Goal: Complete application form: Complete application form

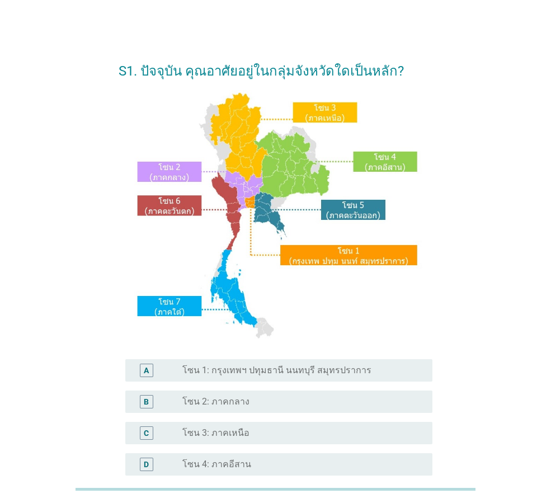
scroll to position [168, 0]
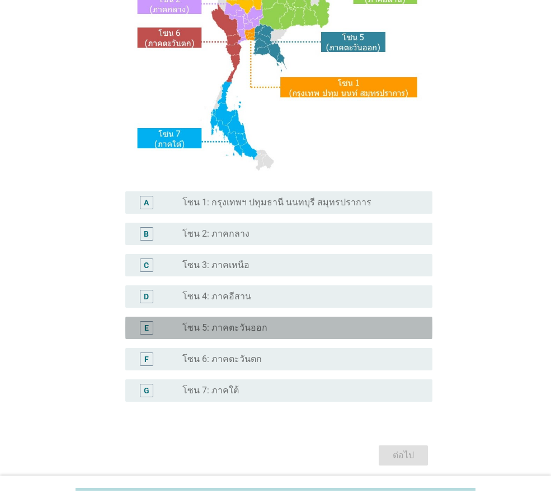
click at [231, 327] on label "โซน 5: ภาคตะวันออก" at bounding box center [224, 327] width 85 height 11
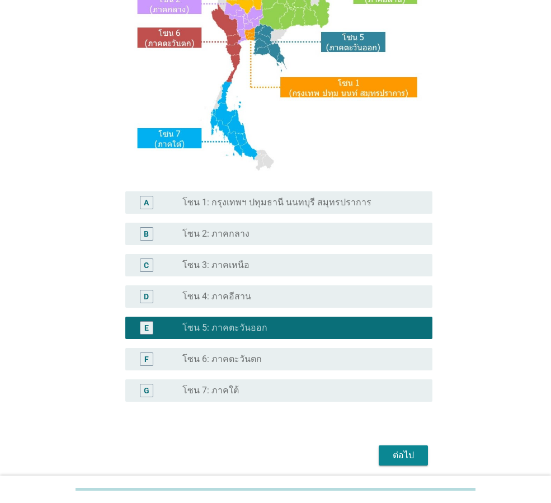
click at [223, 300] on label "โซน 4: ภาคอีสาน" at bounding box center [216, 296] width 69 height 11
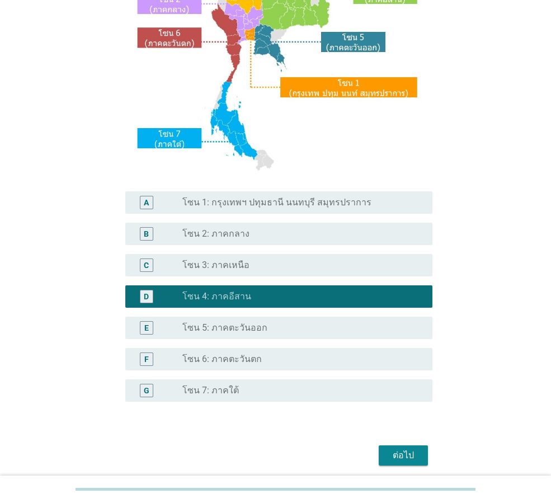
click at [406, 456] on div "ต่อไป" at bounding box center [403, 455] width 31 height 13
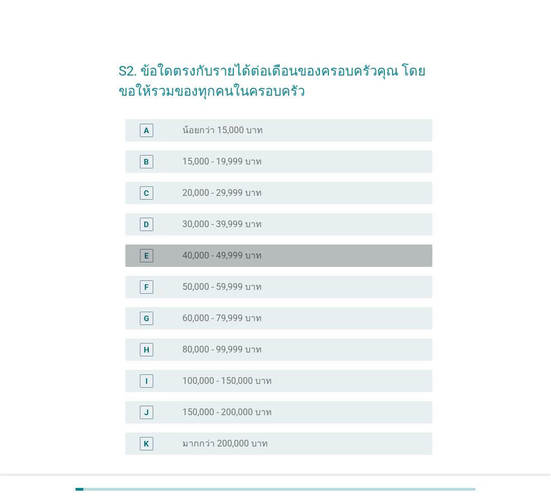
click at [224, 258] on label "40,000 - 49,999 บาท" at bounding box center [221, 255] width 79 height 11
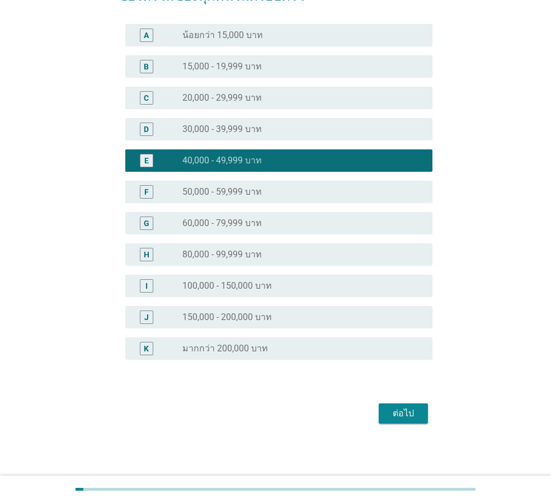
scroll to position [96, 0]
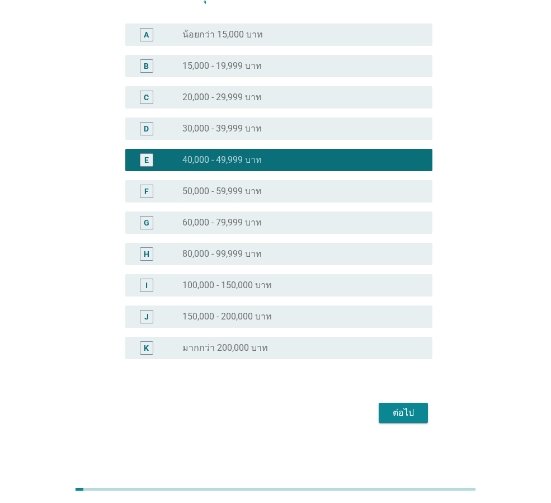
drag, startPoint x: 433, startPoint y: 412, endPoint x: 424, endPoint y: 415, distance: 8.9
click at [432, 412] on div "S2. ข้อใดตรงกับรายได้ต่อเดือนของครอบครัวคุณ โดยขอให้รวมของทุกคนในครอบครัว A rad…" at bounding box center [276, 190] width 332 height 490
click at [409, 412] on div "ต่อไป" at bounding box center [403, 412] width 31 height 13
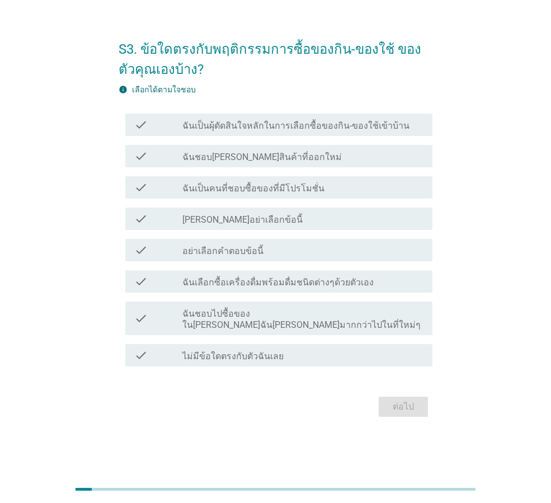
scroll to position [0, 0]
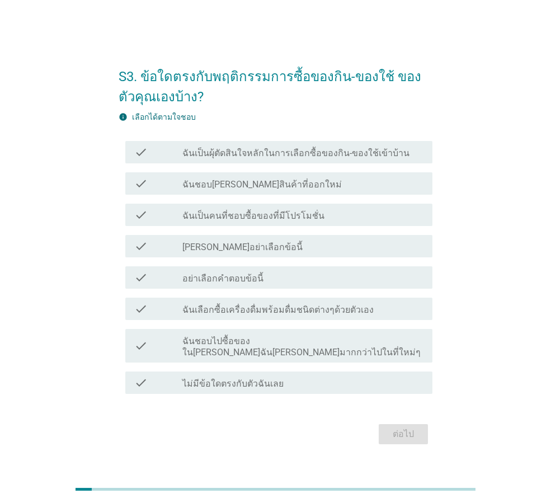
click at [242, 153] on label "ฉันเป็นผุ้ตัดสินใจหลักในการเลือกซื้อของกิน-ของใช้เข้าบ้าน" at bounding box center [295, 153] width 227 height 11
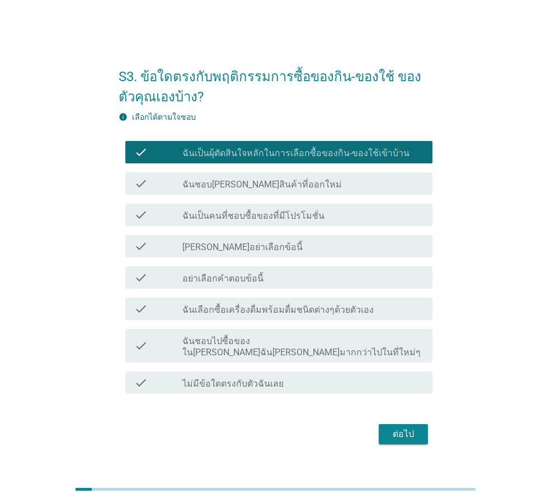
click at [228, 219] on label "ฉันเป็นคนที่ชอบซื้อของที่มีโปรโมชั่น" at bounding box center [253, 215] width 142 height 11
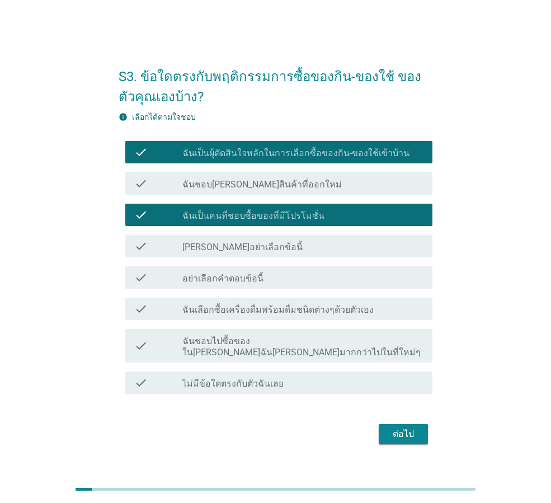
click at [404, 428] on div "ต่อไป" at bounding box center [403, 434] width 31 height 13
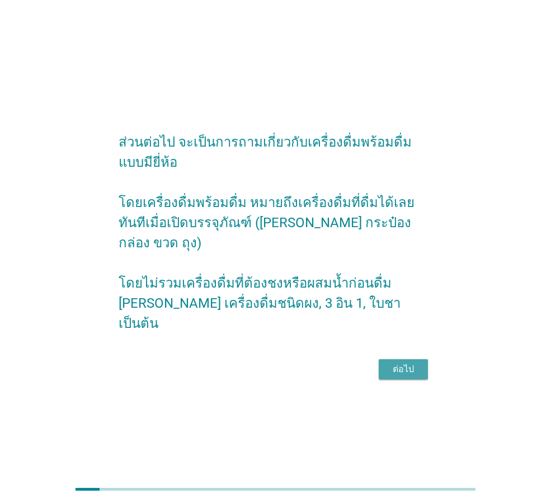
click at [398, 363] on div "ต่อไป" at bounding box center [403, 369] width 31 height 13
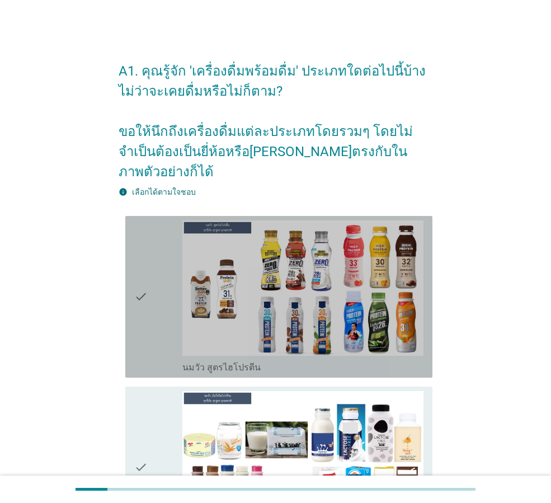
click at [138, 274] on icon "check" at bounding box center [140, 297] width 13 height 153
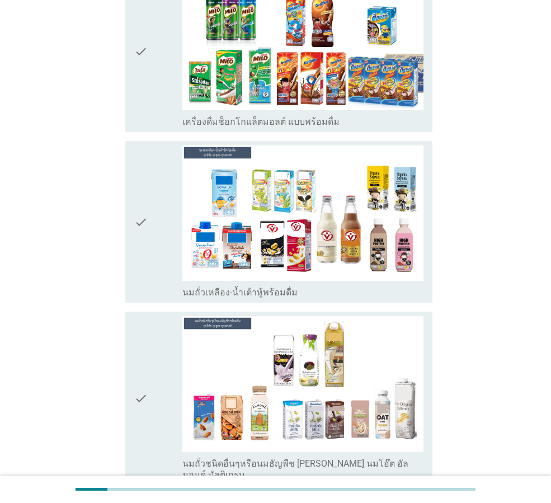
scroll to position [784, 0]
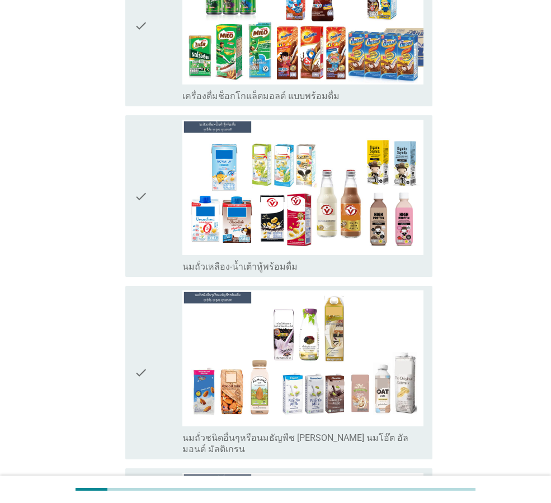
click at [147, 37] on icon "check" at bounding box center [140, 25] width 13 height 153
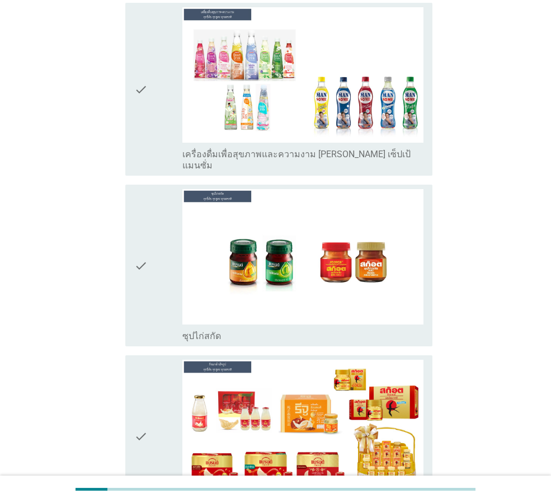
scroll to position [3918, 0]
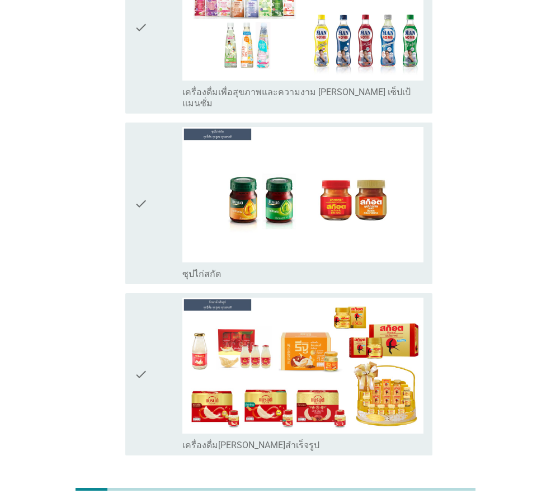
click at [406, 489] on div "ต่อไป" at bounding box center [403, 495] width 31 height 13
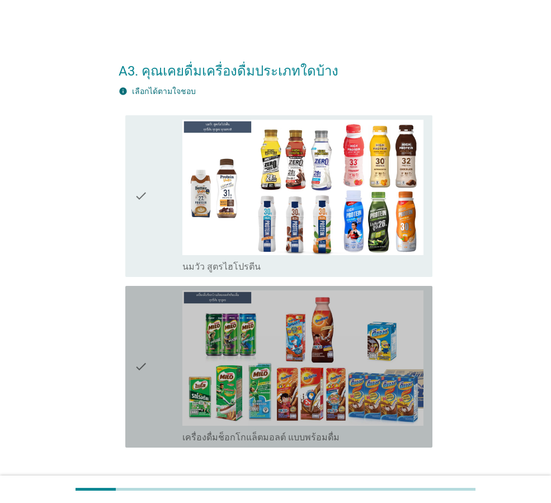
click at [146, 360] on icon "check" at bounding box center [140, 366] width 13 height 153
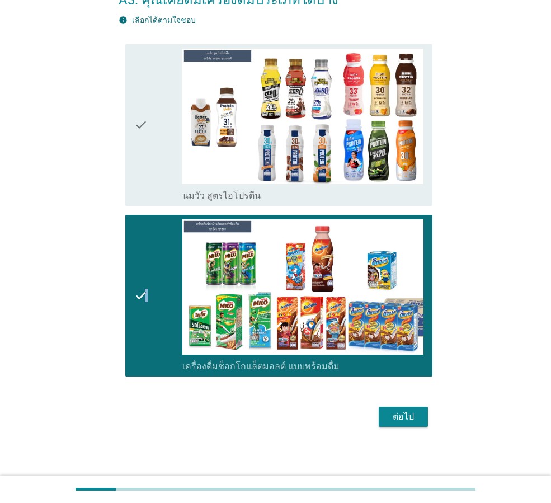
scroll to position [75, 0]
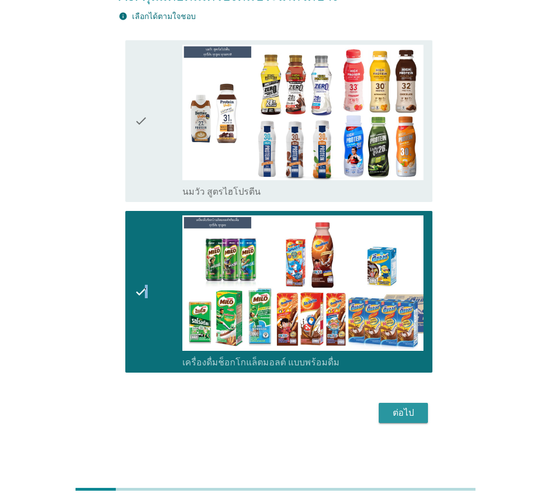
click at [404, 407] on div "ต่อไป" at bounding box center [403, 412] width 31 height 13
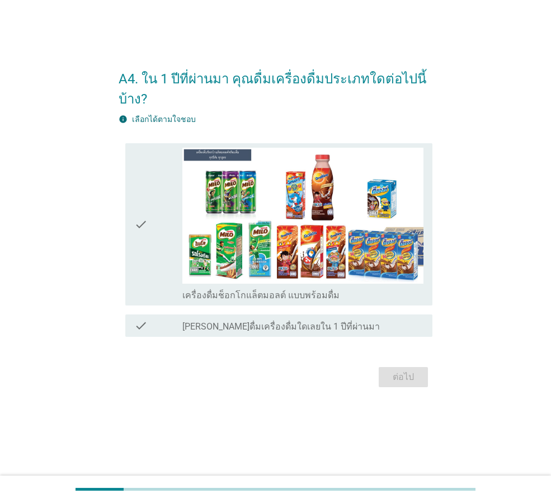
scroll to position [0, 0]
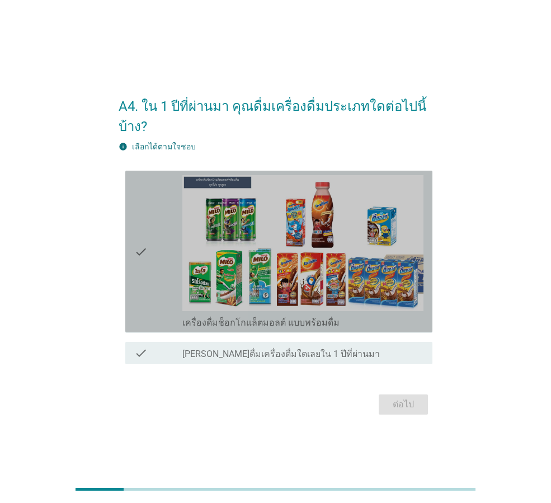
click at [131, 251] on div "check check_box เครื่องดื่มช็อกโกแล็ตมอลต์ แบบพร้อมดื่ม" at bounding box center [278, 252] width 307 height 162
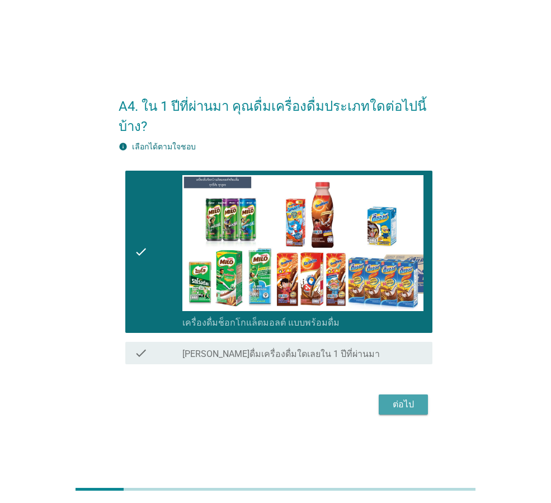
click at [407, 409] on div "ต่อไป" at bounding box center [403, 404] width 31 height 13
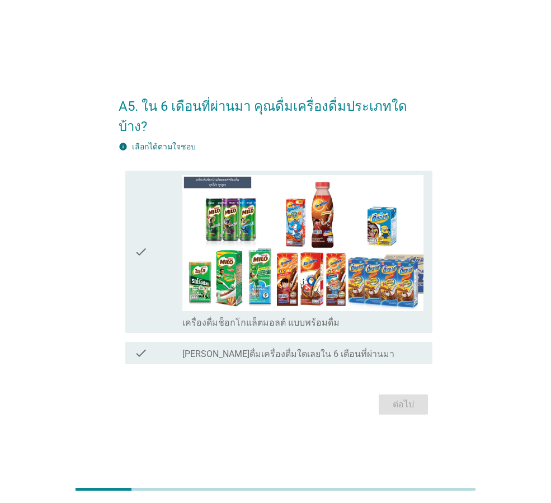
click at [165, 249] on div "check" at bounding box center [158, 251] width 48 height 153
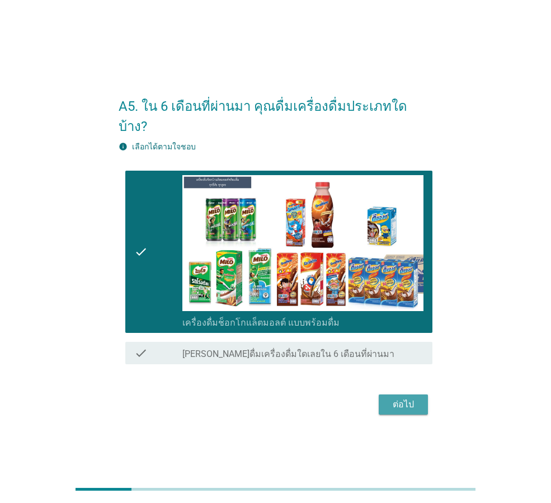
click at [401, 398] on div "ต่อไป" at bounding box center [403, 404] width 31 height 13
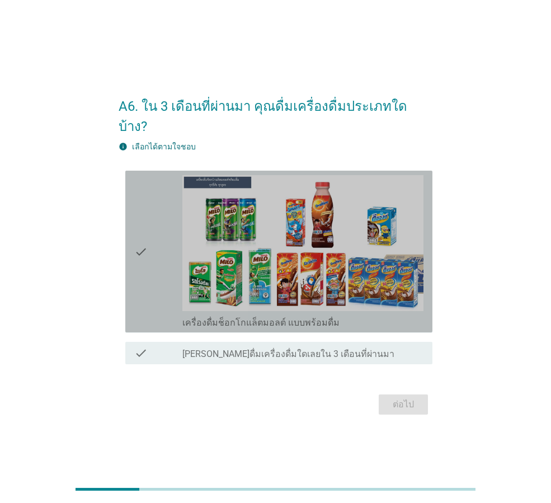
click at [155, 243] on div "check" at bounding box center [158, 251] width 48 height 153
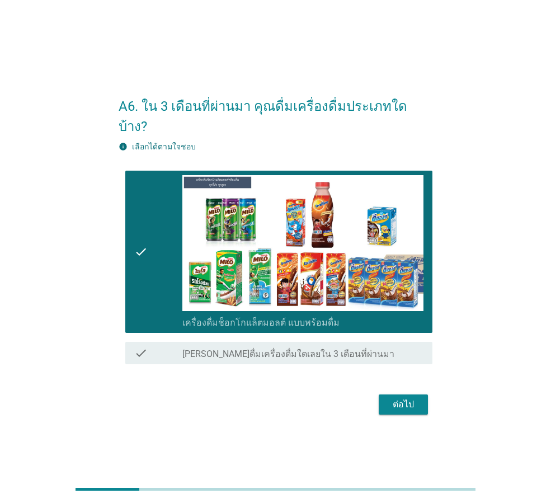
click at [404, 398] on div "ต่อไป" at bounding box center [403, 404] width 31 height 13
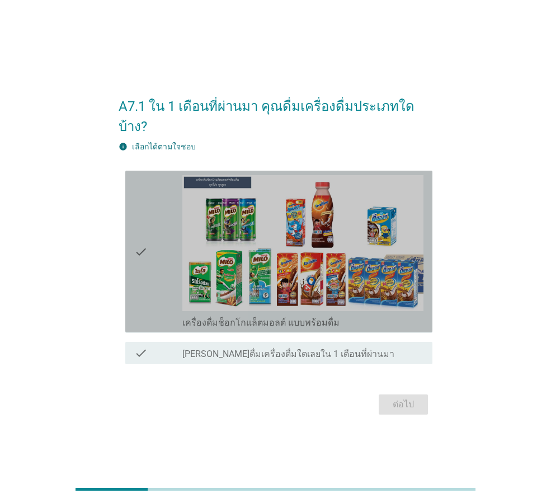
click at [128, 260] on div "check check_box เครื่องดื่มช็อกโกแล็ตมอลต์ แบบพร้อมดื่ม" at bounding box center [278, 252] width 307 height 162
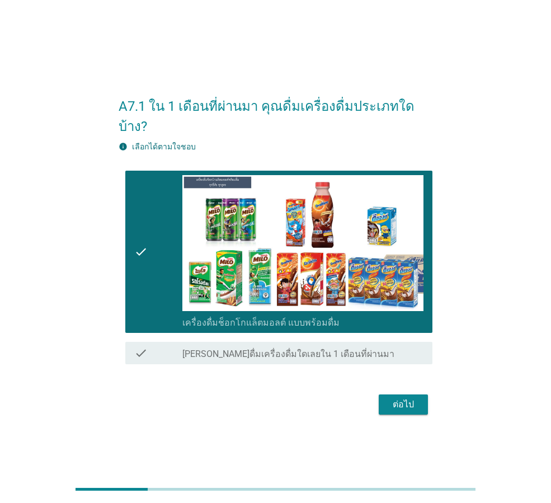
click at [415, 398] on div "ต่อไป" at bounding box center [403, 404] width 31 height 13
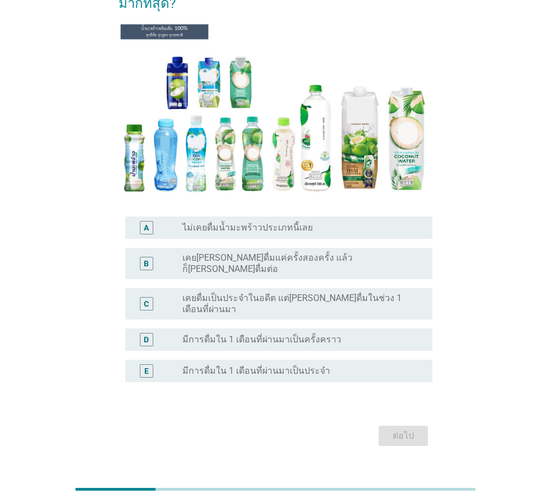
scroll to position [113, 0]
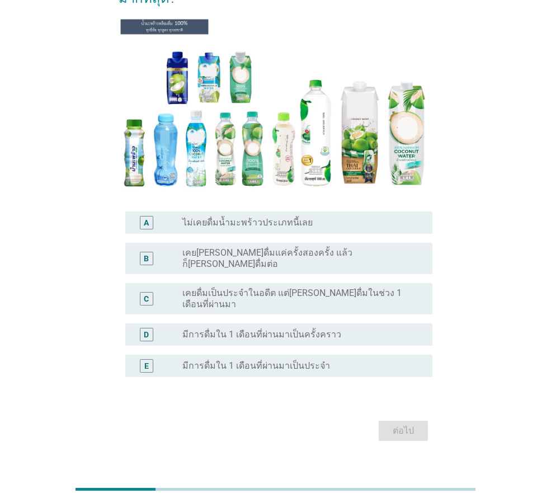
click at [215, 255] on label "เคยลองดื่มแค่ครั้งสองครั้ง แล้วก็ไม่ได้ดื่มต่อ" at bounding box center [298, 258] width 232 height 22
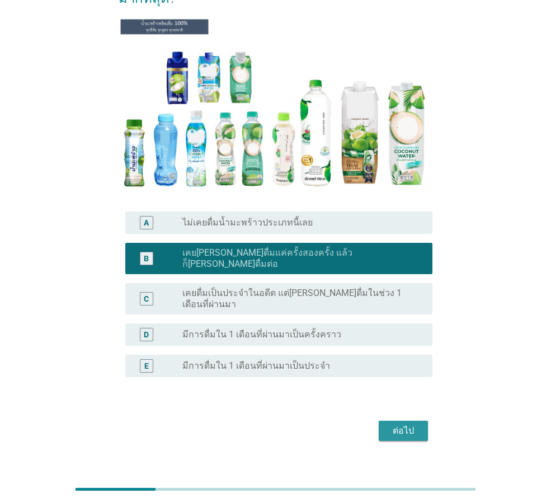
click at [398, 421] on button "ต่อไป" at bounding box center [403, 431] width 49 height 20
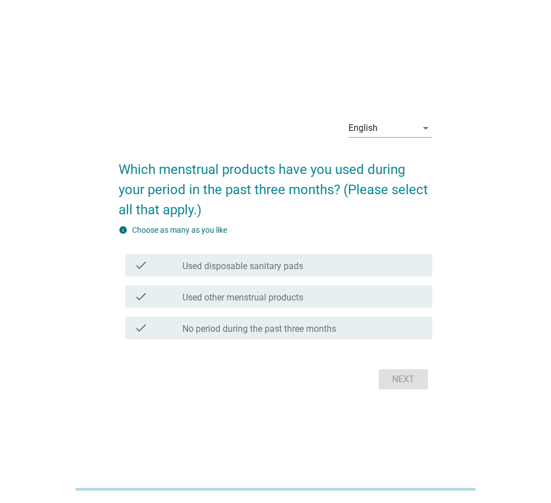
click at [237, 262] on label "Used disposable sanitary pads" at bounding box center [242, 266] width 121 height 11
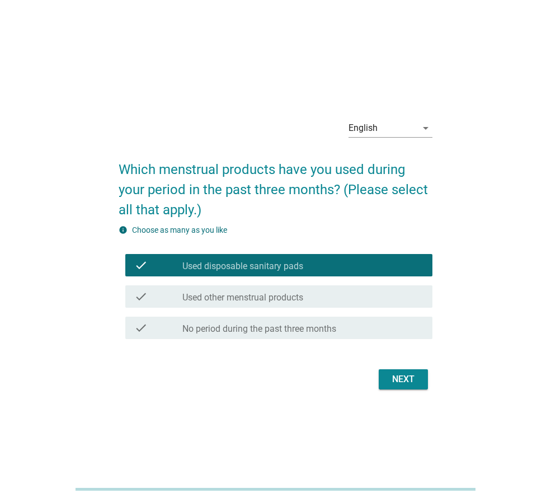
click at [401, 386] on div "Next" at bounding box center [403, 379] width 31 height 13
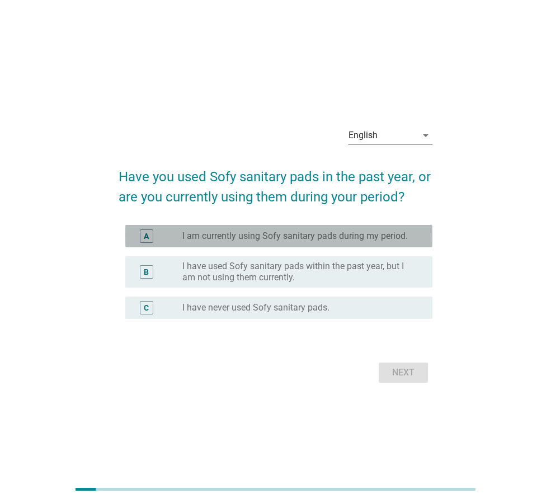
click at [196, 238] on label "I am currently using Sofy sanitary pads during my period." at bounding box center [295, 236] width 226 height 11
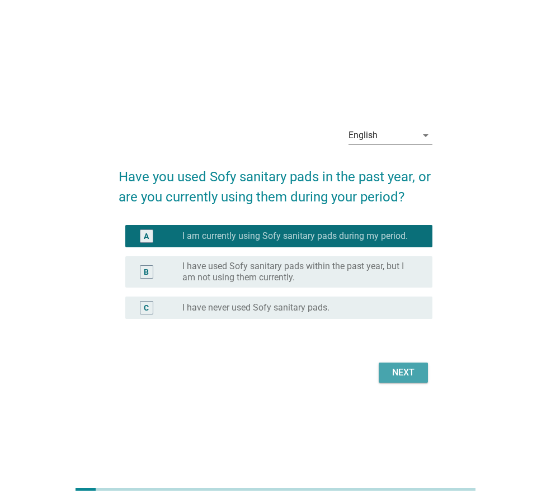
click at [397, 378] on div "Next" at bounding box center [403, 372] width 31 height 13
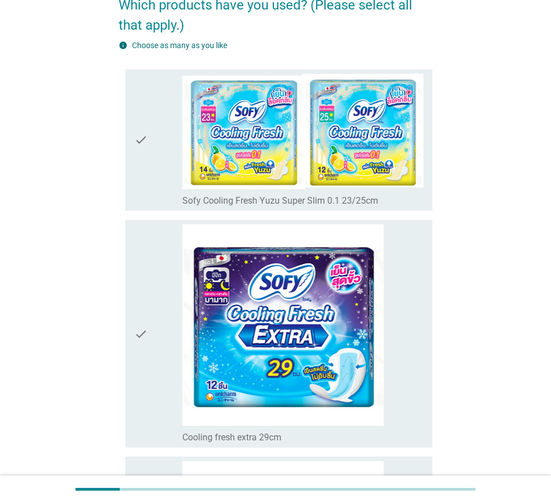
scroll to position [112, 0]
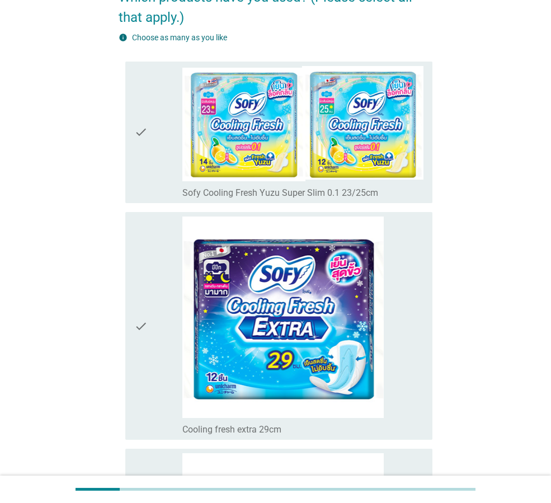
click at [140, 328] on icon "check" at bounding box center [140, 326] width 13 height 219
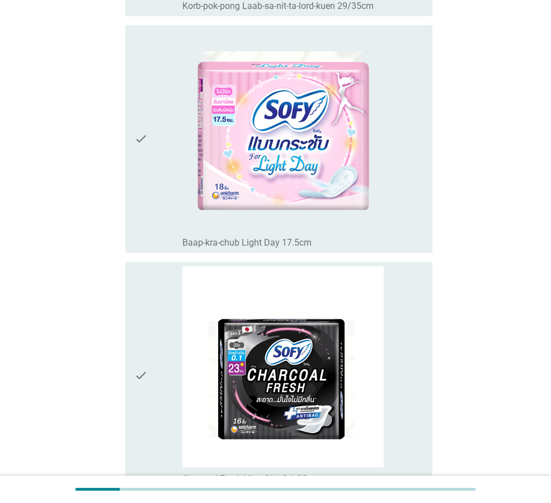
scroll to position [2967, 0]
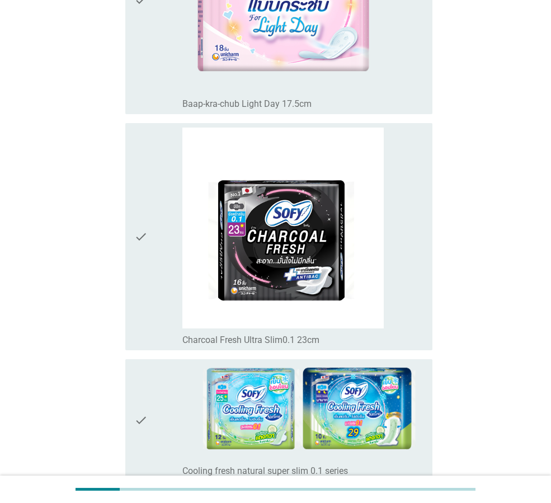
click at [162, 230] on div "check" at bounding box center [158, 237] width 48 height 219
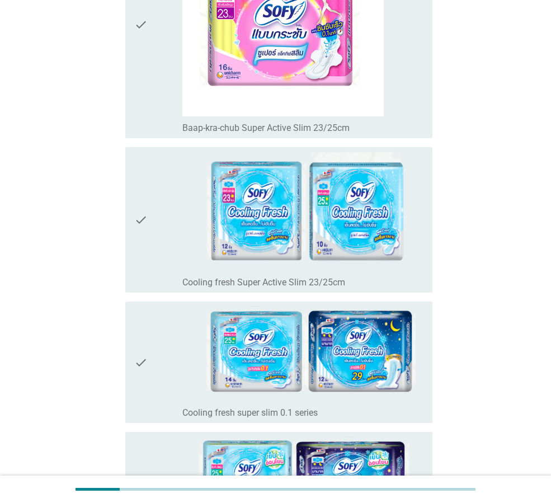
scroll to position [4198, 0]
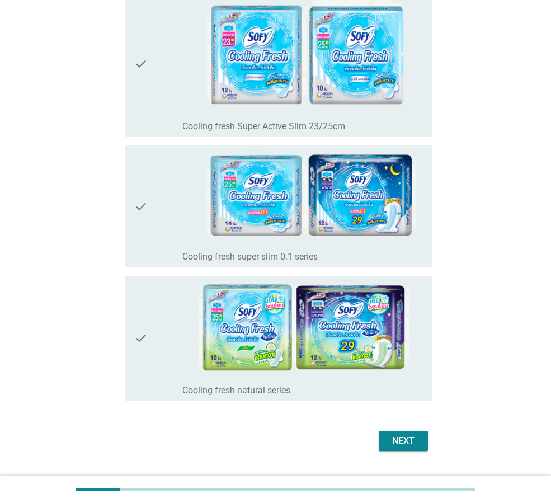
click at [151, 200] on div "check" at bounding box center [158, 206] width 48 height 113
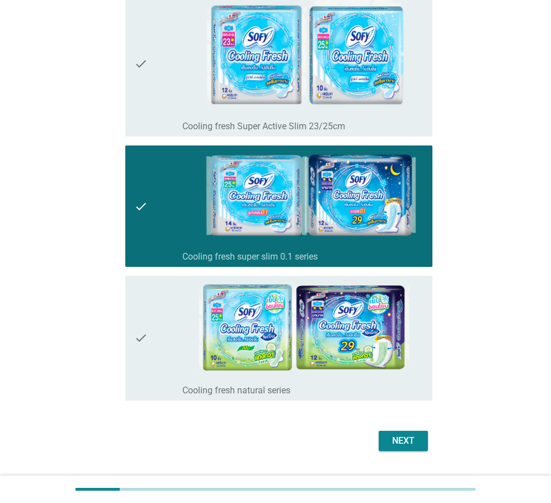
click at [409, 444] on div "Next" at bounding box center [403, 440] width 31 height 13
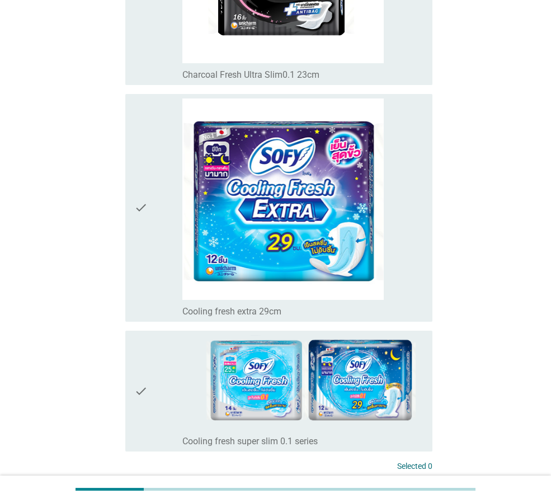
scroll to position [336, 0]
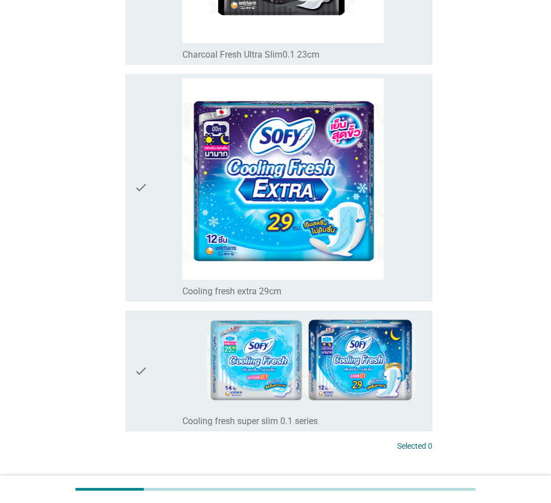
click at [156, 369] on div "check" at bounding box center [158, 371] width 48 height 113
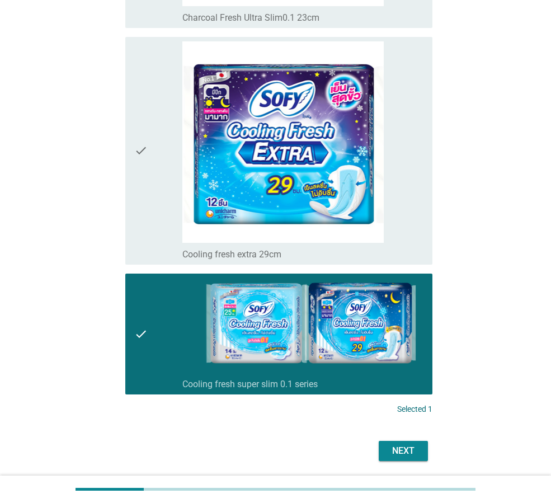
scroll to position [411, 0]
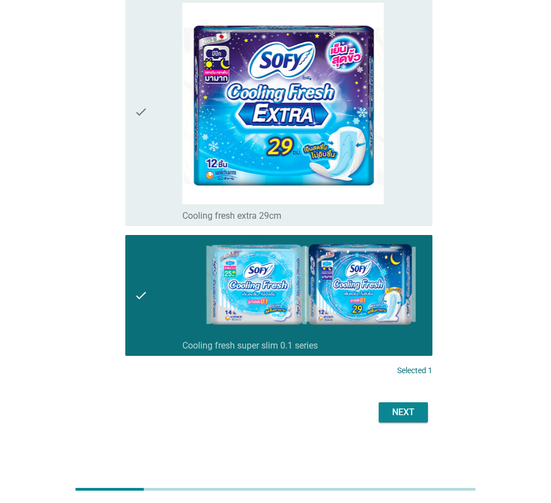
click at [395, 408] on div "Next" at bounding box center [403, 412] width 31 height 13
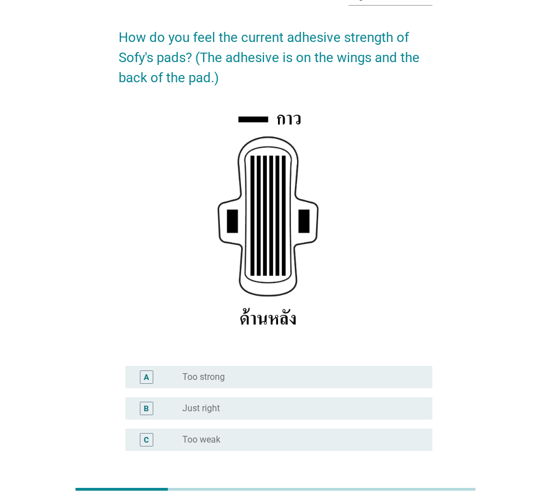
scroll to position [163, 0]
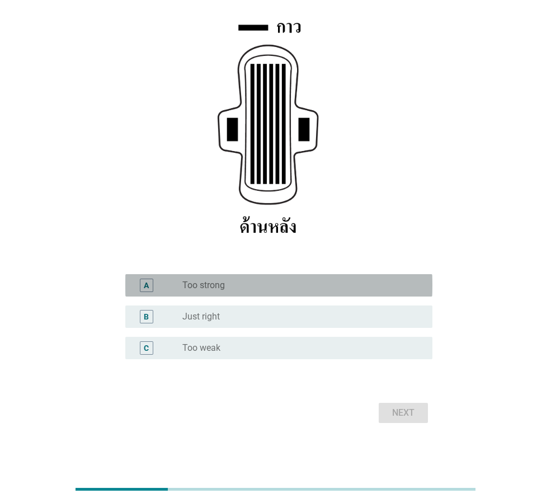
click at [190, 288] on label "Too strong" at bounding box center [203, 285] width 43 height 11
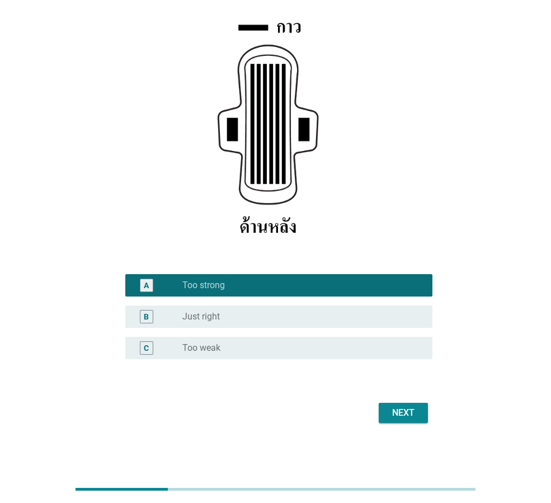
click at [400, 413] on div "Next" at bounding box center [403, 412] width 31 height 13
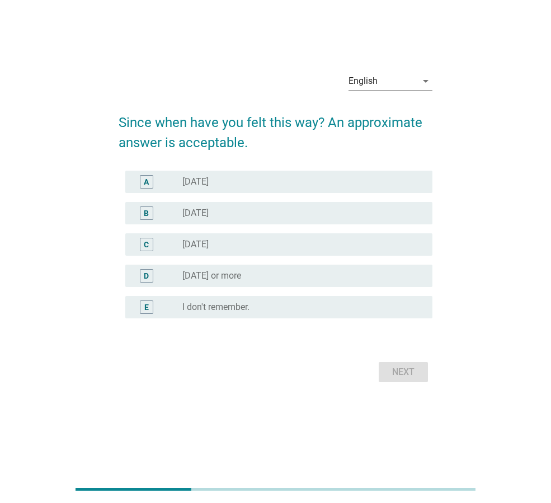
scroll to position [0, 0]
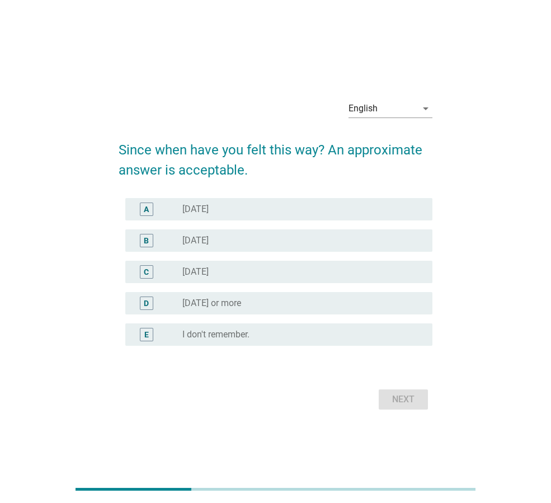
click at [193, 208] on label "[DATE]" at bounding box center [195, 209] width 26 height 11
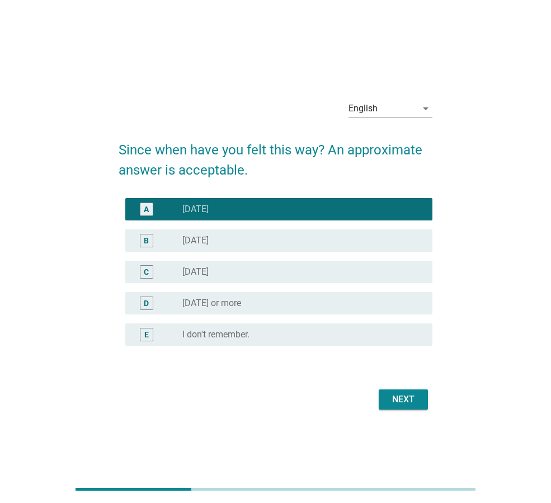
click at [410, 404] on div "Next" at bounding box center [403, 399] width 31 height 13
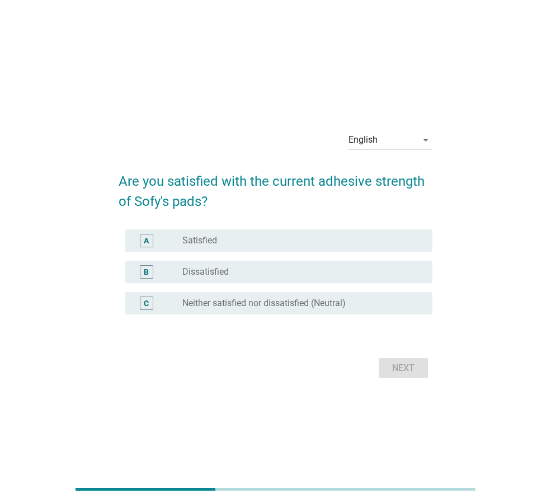
click at [188, 239] on label "Satisfied" at bounding box center [199, 240] width 35 height 11
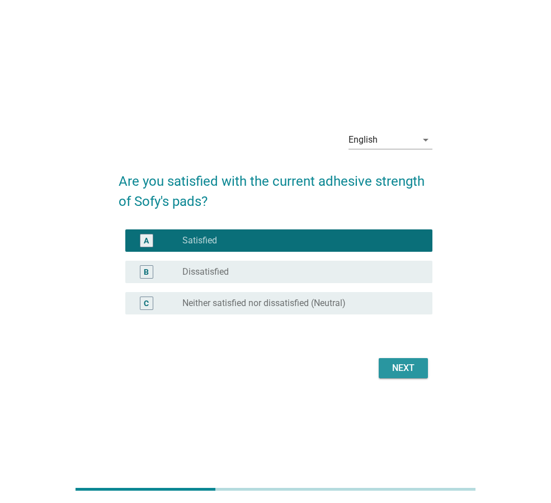
click at [406, 369] on div "Next" at bounding box center [403, 368] width 31 height 13
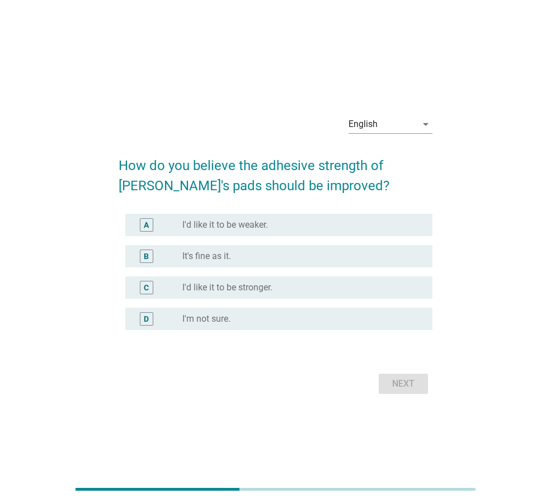
click at [207, 223] on label "I'd like it to be weaker." at bounding box center [225, 224] width 86 height 11
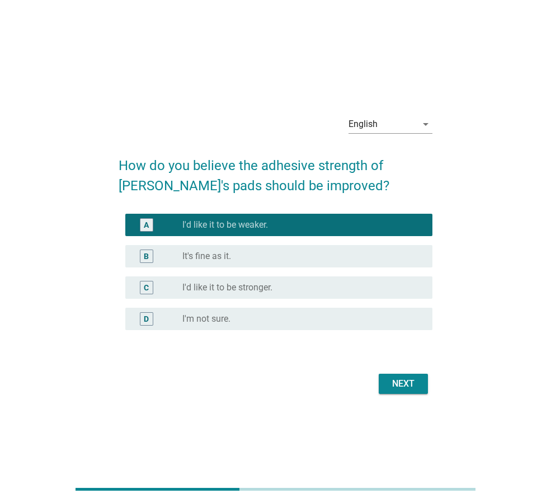
click at [401, 380] on div "Next" at bounding box center [403, 383] width 31 height 13
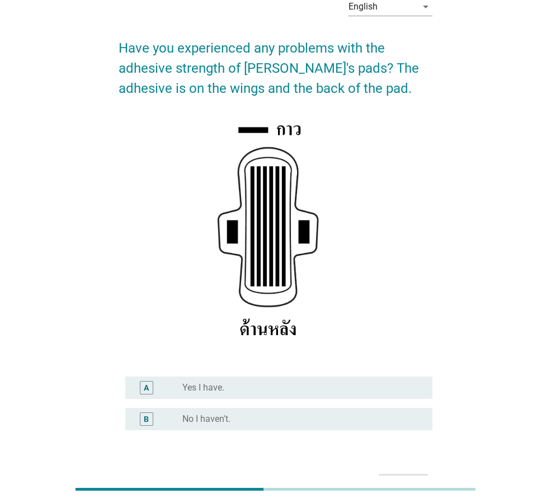
scroll to position [132, 0]
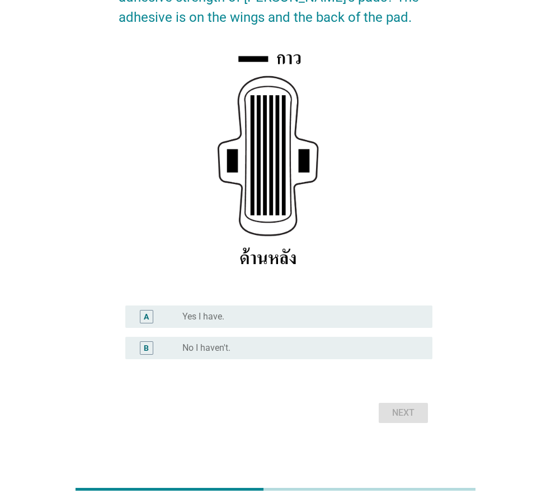
click at [186, 315] on label "Yes I have." at bounding box center [203, 316] width 42 height 11
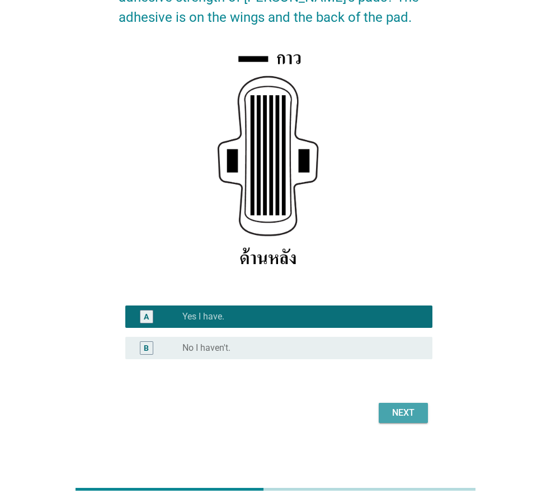
click at [395, 410] on div "Next" at bounding box center [403, 412] width 31 height 13
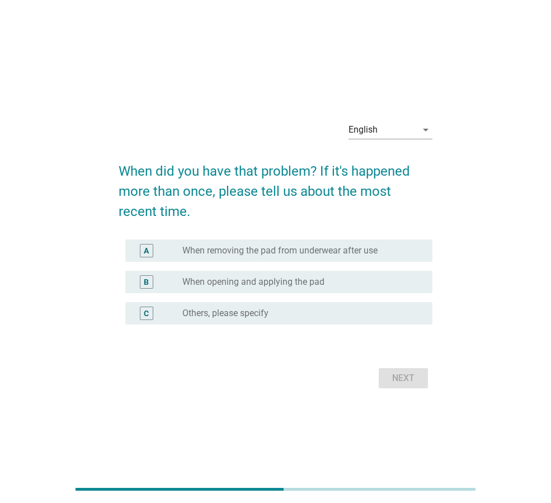
click at [209, 235] on div "A radio_button_unchecked When removing the pad from underwear after use" at bounding box center [276, 250] width 314 height 31
drag, startPoint x: 252, startPoint y: 255, endPoint x: 399, endPoint y: 382, distance: 194.0
click at [252, 255] on label "When removing the pad from underwear after use" at bounding box center [279, 250] width 195 height 11
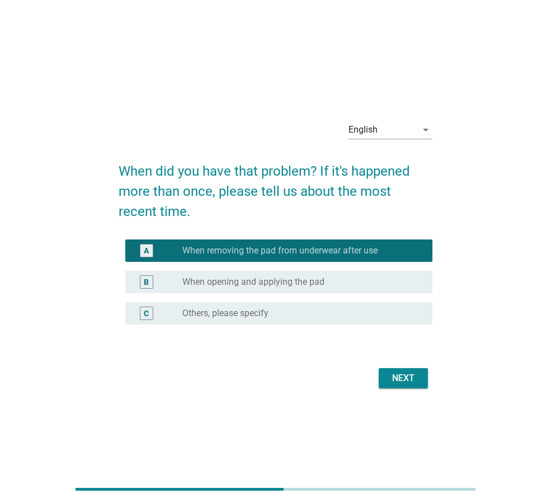
click at [341, 438] on div "English arrow_drop_down When did you have that problem? If it's happened more t…" at bounding box center [275, 251] width 551 height 503
click at [407, 377] on div "Next" at bounding box center [403, 378] width 31 height 13
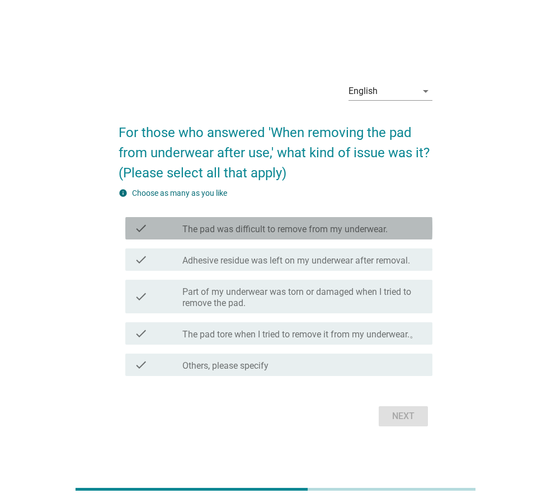
click at [214, 229] on label "The pad was difficult to remove from my underwear." at bounding box center [284, 229] width 205 height 11
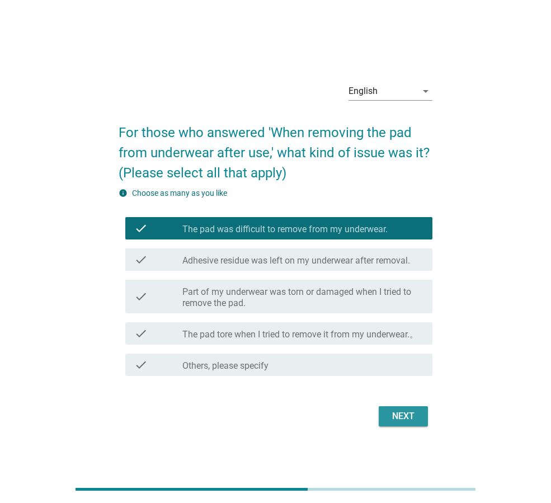
drag, startPoint x: 401, startPoint y: 411, endPoint x: 399, endPoint y: 419, distance: 8.1
click at [400, 411] on div "Next" at bounding box center [403, 416] width 31 height 13
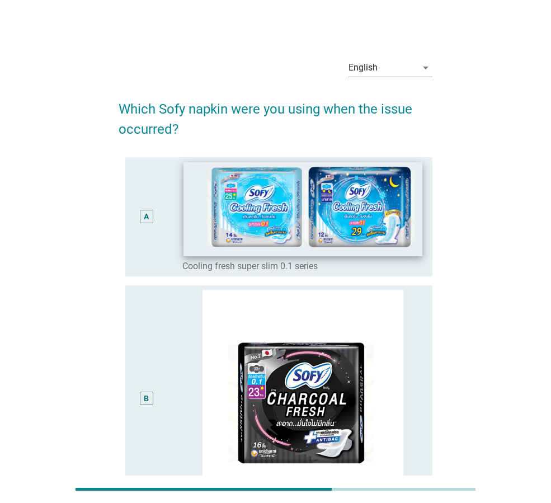
click at [201, 192] on img at bounding box center [303, 209] width 238 height 94
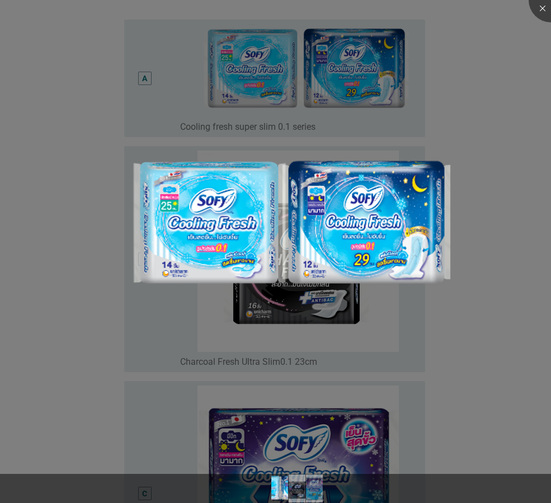
scroll to position [224, 0]
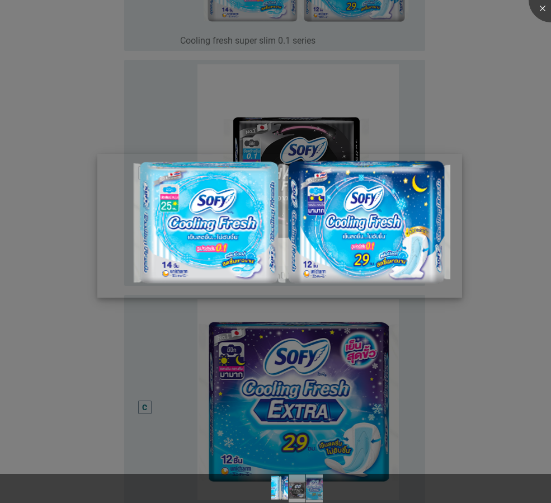
click at [270, 203] on img at bounding box center [279, 226] width 365 height 144
click at [528, 348] on div at bounding box center [275, 251] width 551 height 503
click at [241, 238] on img at bounding box center [279, 226] width 365 height 144
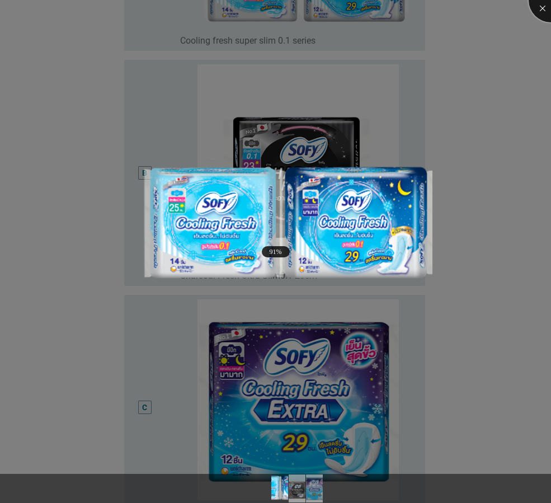
click at [543, 4] on div at bounding box center [551, 0] width 45 height 45
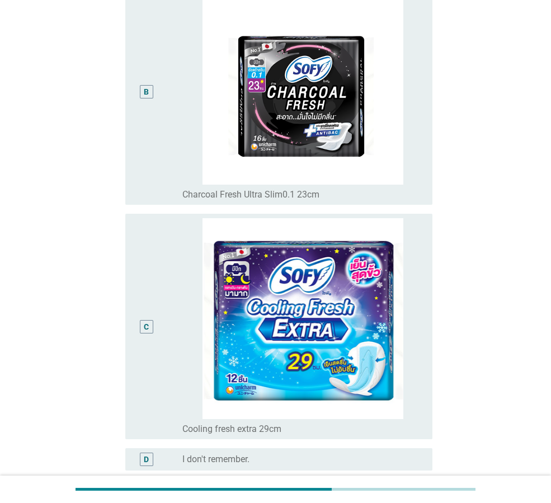
click at [148, 334] on div "C" at bounding box center [146, 326] width 24 height 217
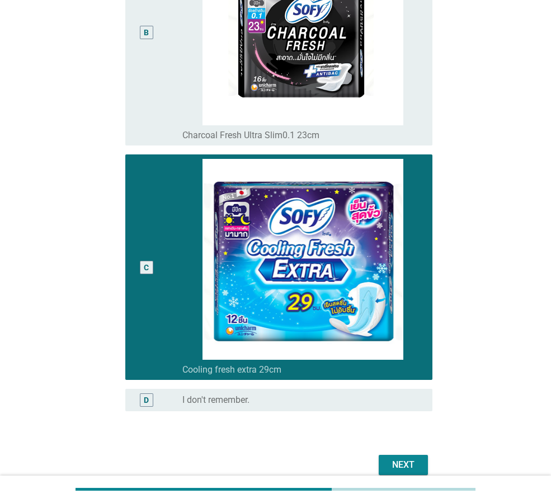
scroll to position [419, 0]
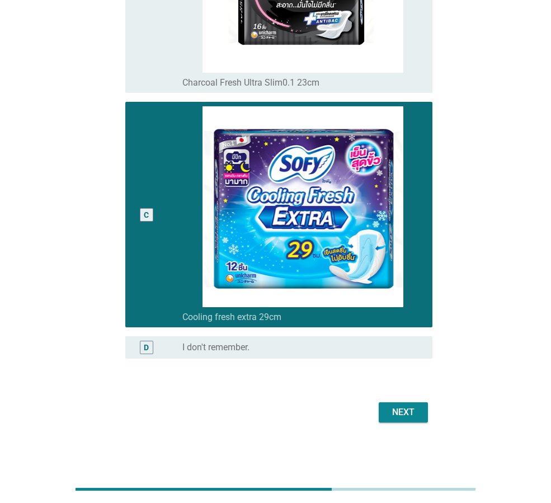
click at [395, 414] on div "Next" at bounding box center [403, 412] width 31 height 13
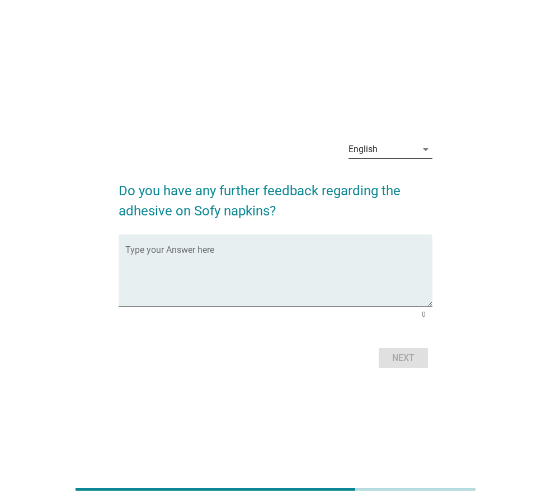
click at [387, 148] on div "English" at bounding box center [383, 149] width 68 height 18
click at [376, 187] on div "ภาษาไทย" at bounding box center [391, 185] width 66 height 13
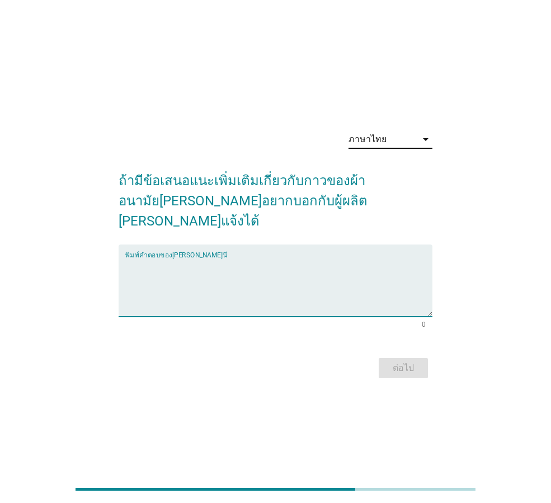
click at [154, 261] on textarea "พิมพ์คำตอบของคุณ ที่นี่" at bounding box center [278, 287] width 307 height 59
type textarea "กบิ่น"
click at [396, 374] on div "ภาษาไทย arrow_drop_down ถ้ามีข้อเสนอแนะเพิ่มเติมเกี่ยวกับกาวของผ้าอนามัย[PERSON…" at bounding box center [276, 252] width 332 height 278
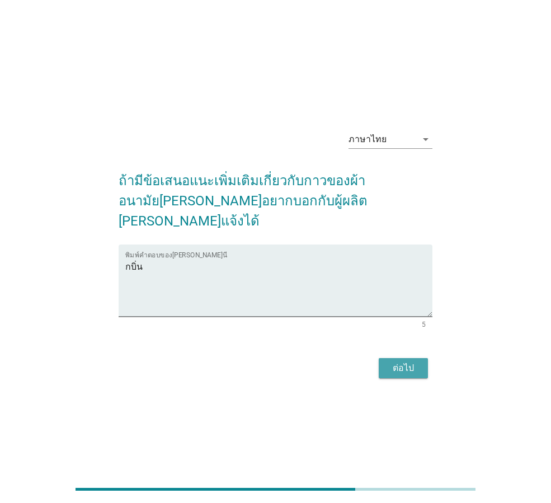
click at [396, 362] on div "ต่อไป" at bounding box center [403, 368] width 31 height 13
